Goal: Task Accomplishment & Management: Use online tool/utility

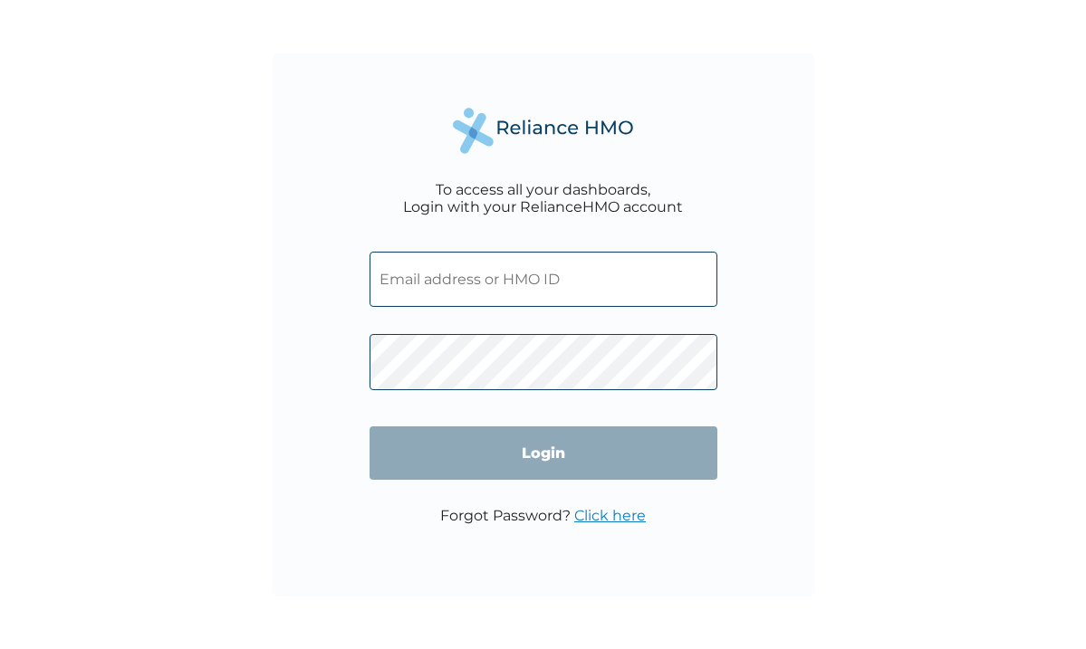
type input "ACG/10028/A"
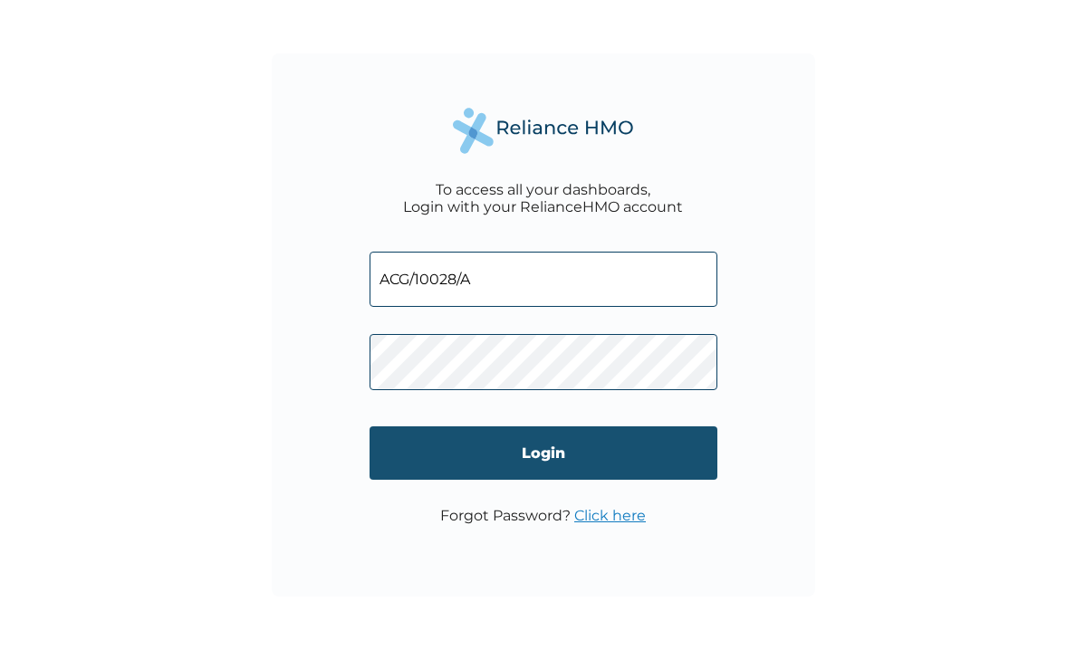
click at [561, 444] on input "Login" at bounding box center [543, 453] width 348 height 53
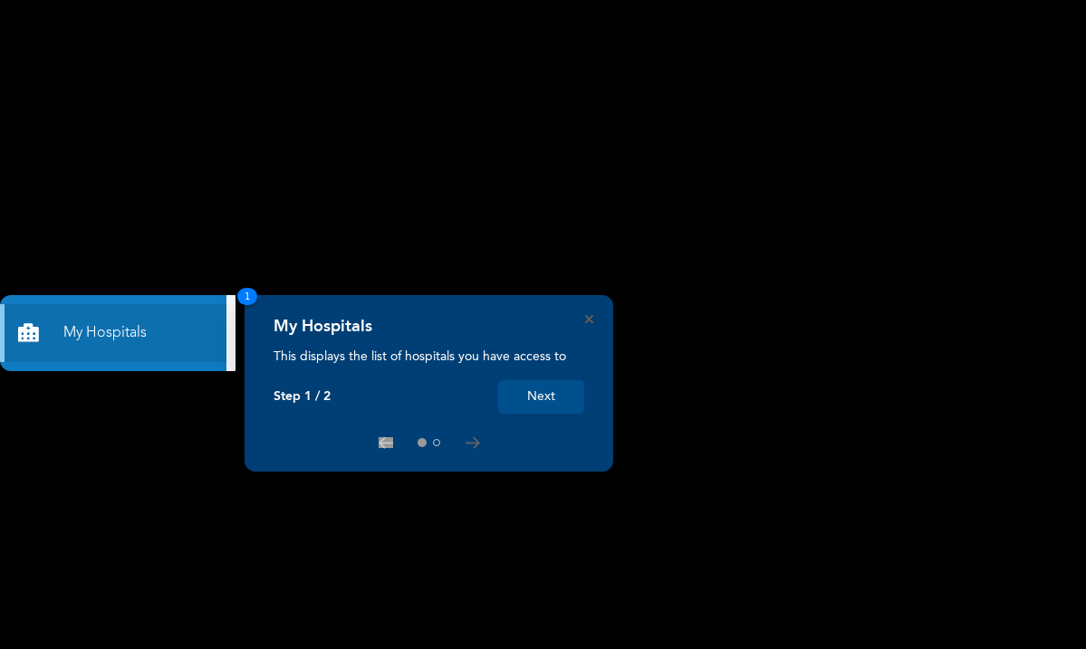
click at [536, 401] on button "Next" at bounding box center [541, 397] width 86 height 34
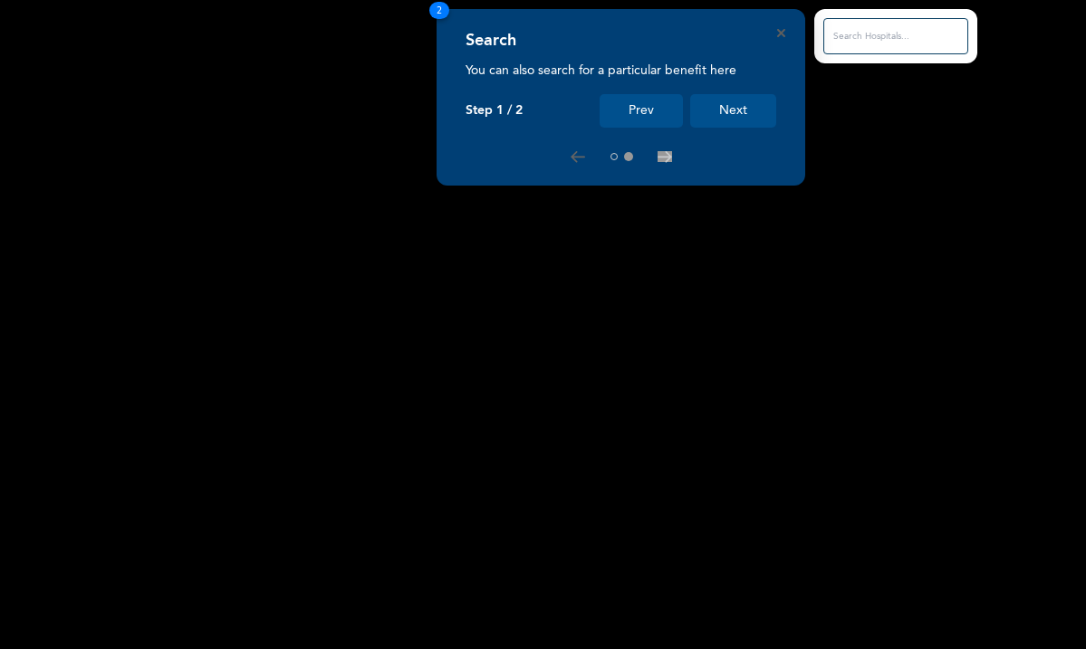
click at [733, 115] on button "Next" at bounding box center [733, 111] width 86 height 34
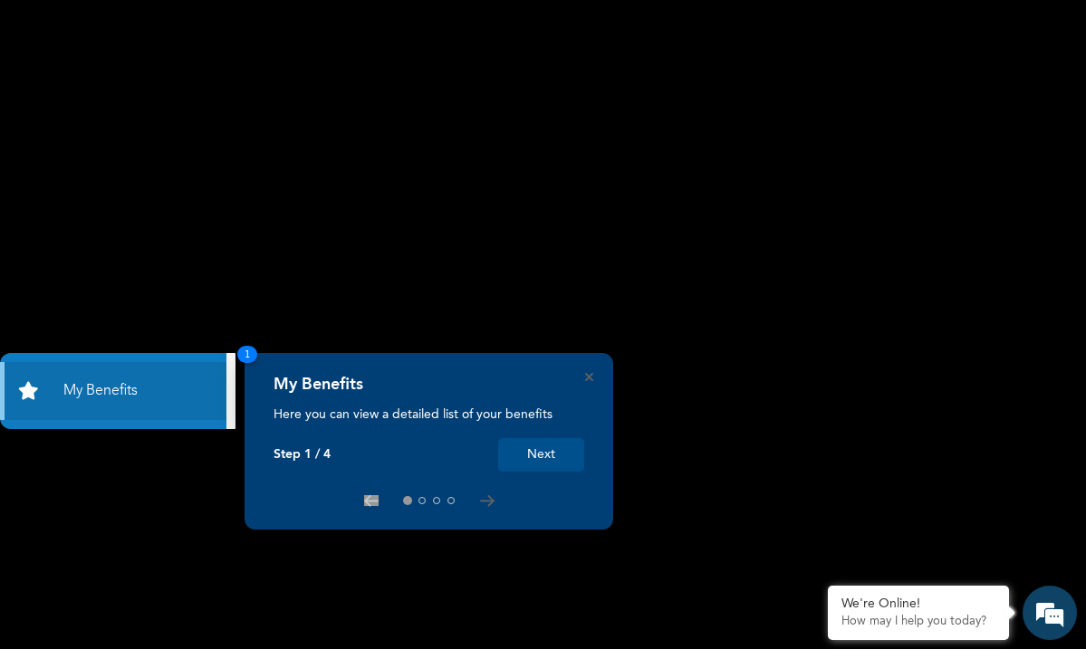
click at [523, 460] on button "Next" at bounding box center [541, 455] width 86 height 34
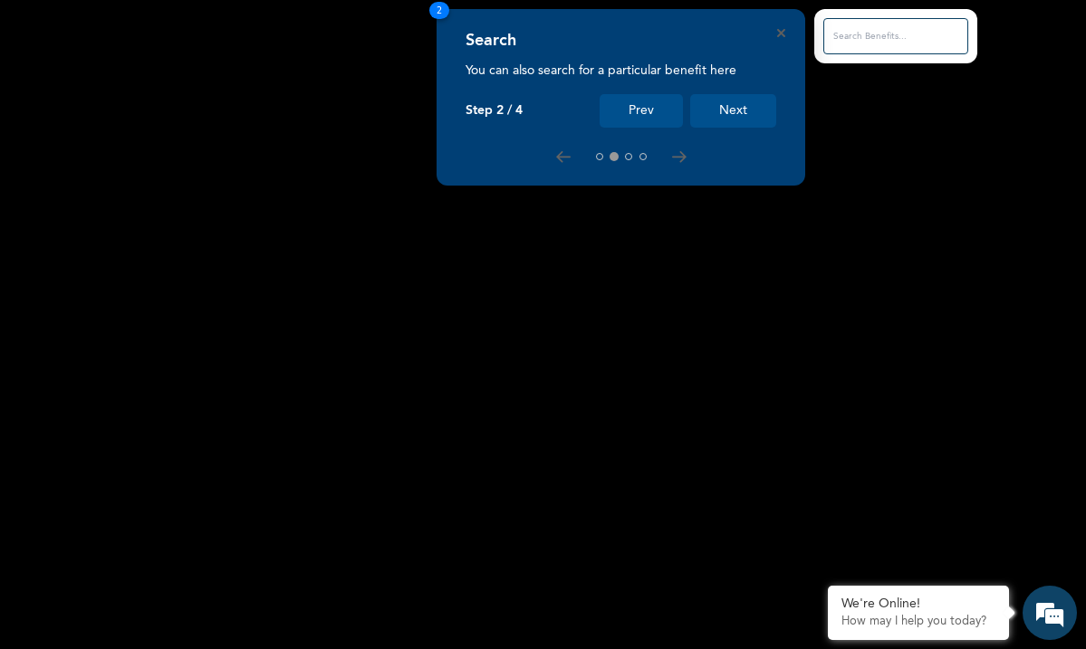
click at [726, 111] on button "Next" at bounding box center [733, 111] width 86 height 34
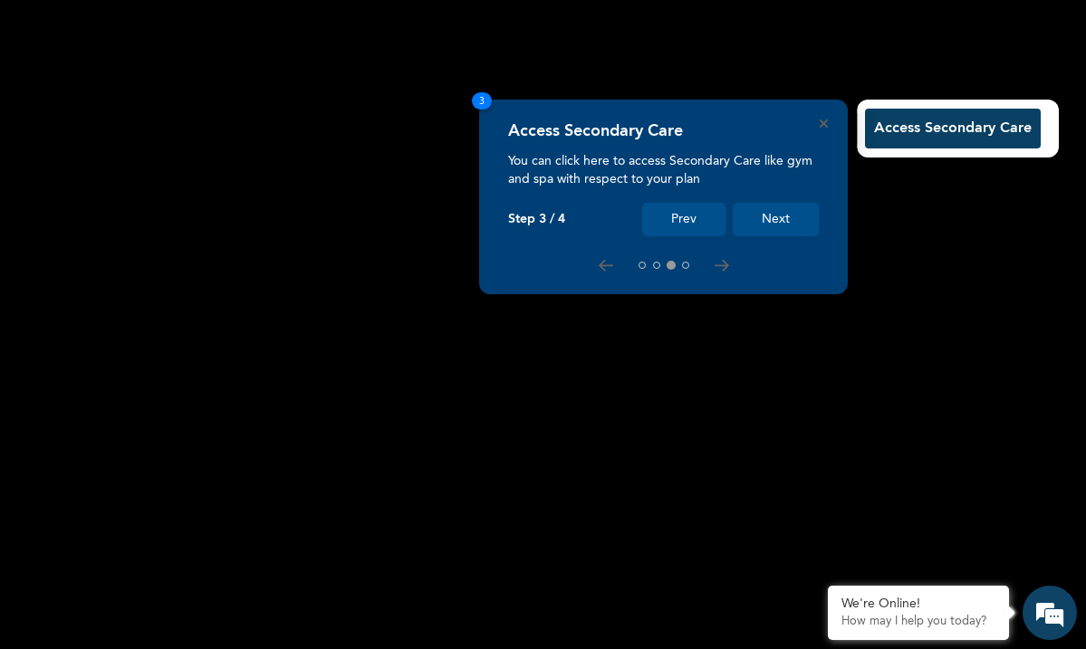
click at [915, 124] on button "Access Secondary Care" at bounding box center [953, 129] width 176 height 40
